Goal: Task Accomplishment & Management: Manage account settings

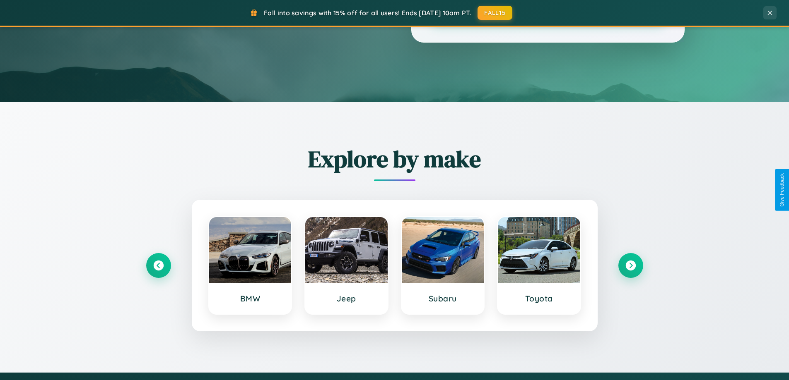
scroll to position [357, 0]
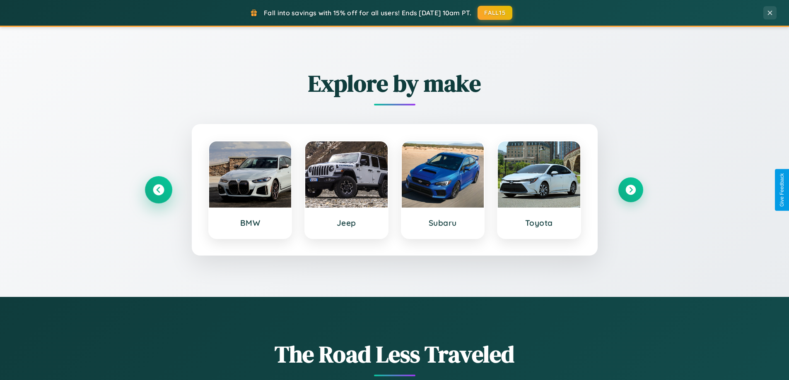
click at [158, 190] on icon at bounding box center [158, 190] width 11 height 11
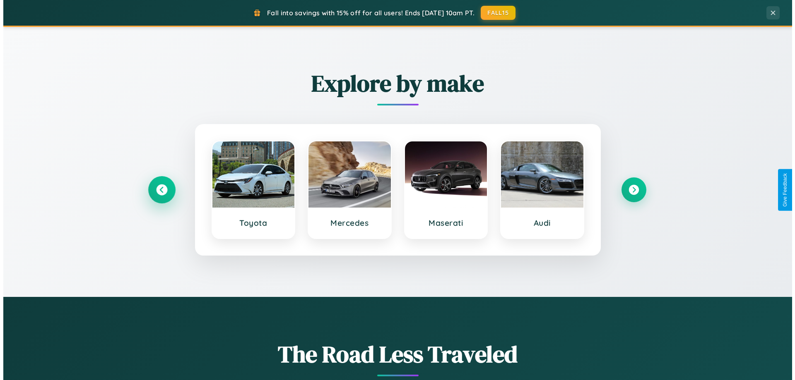
scroll to position [0, 0]
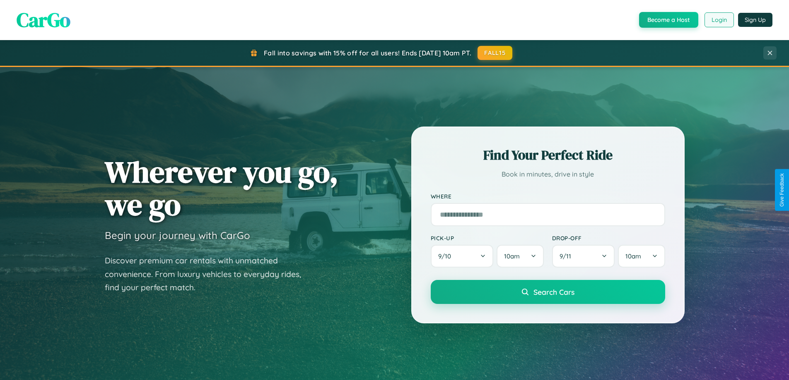
click at [718, 20] on button "Login" at bounding box center [718, 19] width 29 height 15
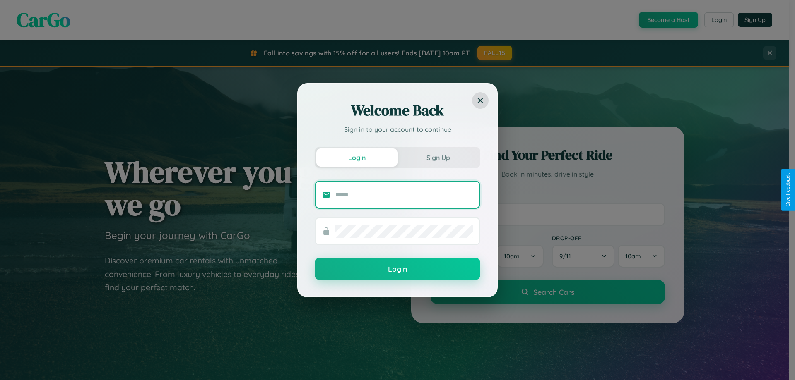
click at [404, 195] on input "text" at bounding box center [403, 194] width 137 height 13
type input "**********"
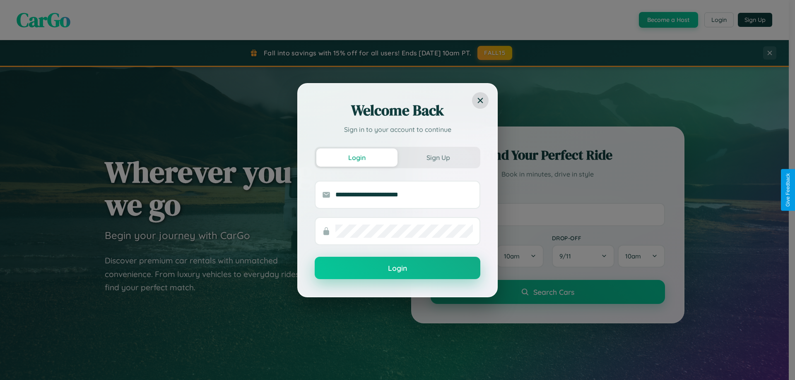
click at [397, 268] on button "Login" at bounding box center [398, 268] width 166 height 22
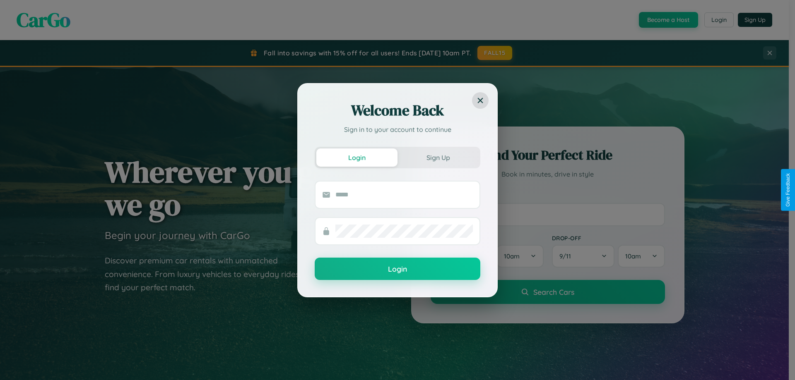
click at [718, 20] on div "Welcome Back Sign in to your account to continue Login Sign Up Login" at bounding box center [397, 190] width 795 height 380
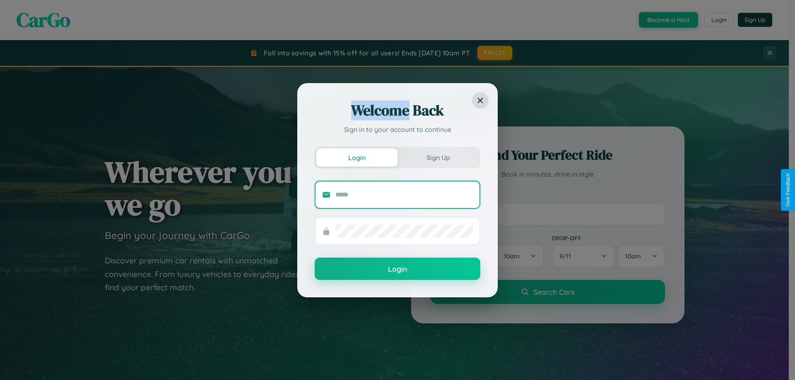
click at [404, 195] on input "text" at bounding box center [403, 194] width 137 height 13
type input "**********"
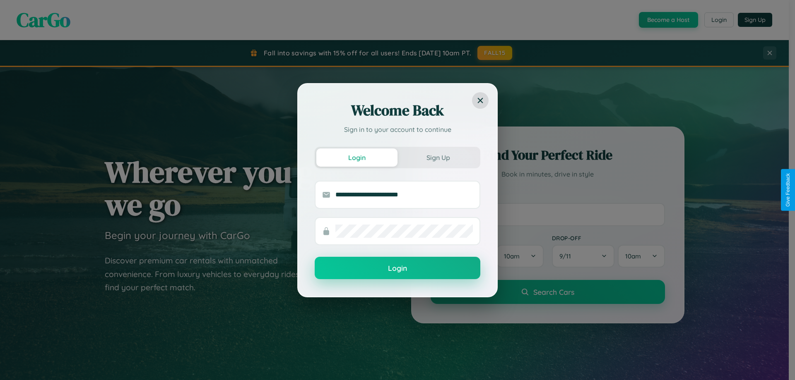
click at [397, 269] on button "Login" at bounding box center [398, 268] width 166 height 22
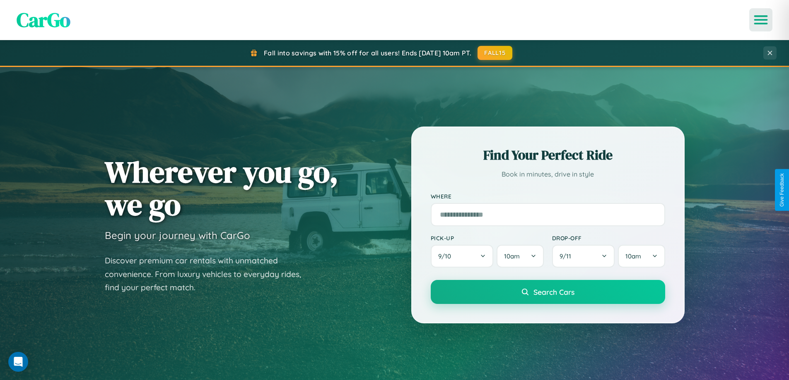
click at [761, 20] on icon "Open menu" at bounding box center [761, 19] width 12 height 7
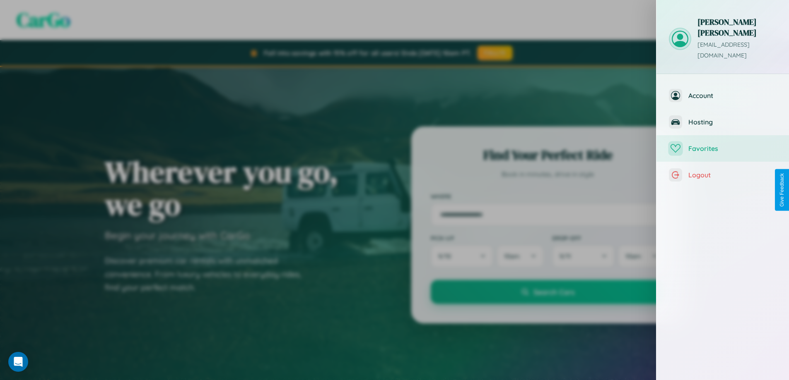
click at [722, 144] on span "Favorites" at bounding box center [732, 148] width 88 height 8
